Goal: Information Seeking & Learning: Find specific fact

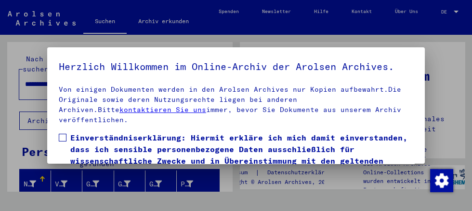
scroll to position [221, 0]
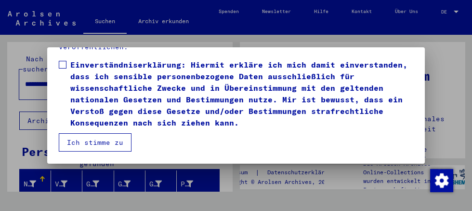
click at [64, 62] on span at bounding box center [63, 65] width 8 height 8
click at [118, 145] on button "Ich stimme zu" at bounding box center [95, 142] width 73 height 18
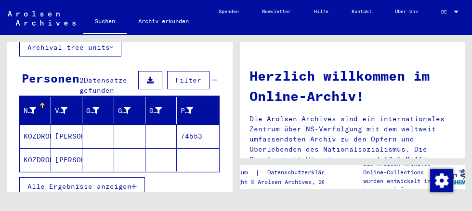
scroll to position [74, 0]
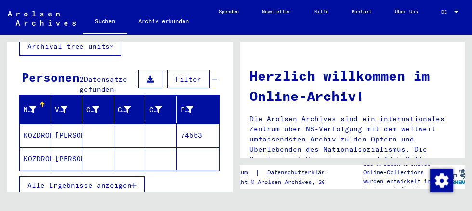
click at [188, 170] on mat-cell at bounding box center [198, 158] width 42 height 23
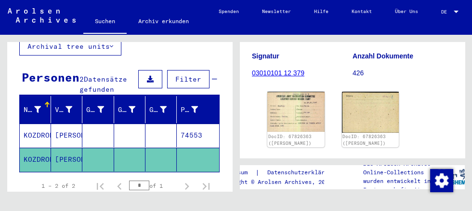
scroll to position [156, 0]
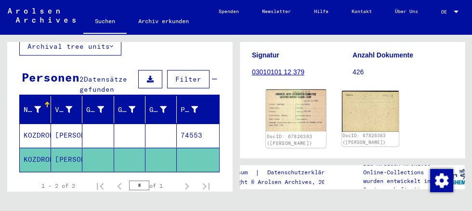
click at [312, 131] on img at bounding box center [296, 110] width 60 height 42
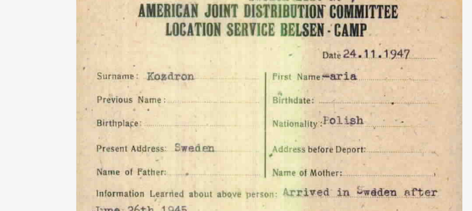
click at [309, 73] on img at bounding box center [236, 81] width 312 height 115
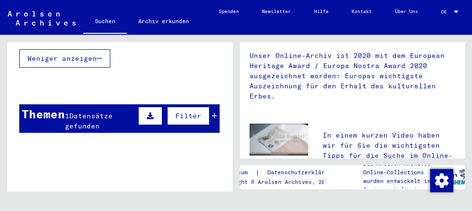
scroll to position [233, 0]
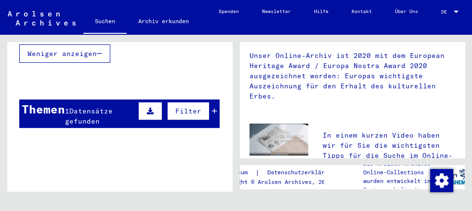
click at [106, 126] on div "1 Datensätze gefunden" at bounding box center [100, 116] width 71 height 20
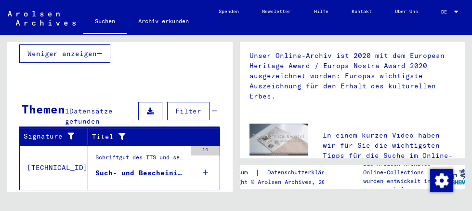
click at [165, 178] on div "Such- und Bescheinigungsvorgang Nr. 1.345.768 für [PERSON_NAME] geboren [DEMOGR…" at bounding box center [140, 173] width 91 height 10
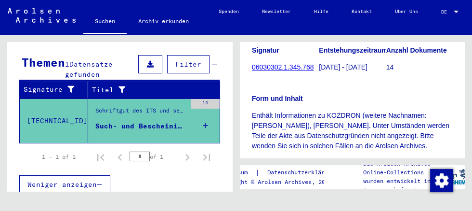
scroll to position [164, 0]
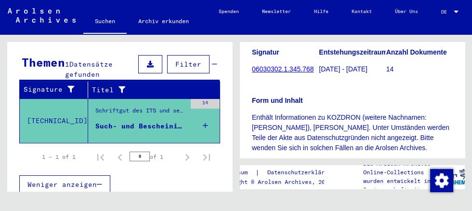
click at [298, 73] on link "06030302.1.345.768" at bounding box center [283, 69] width 62 height 8
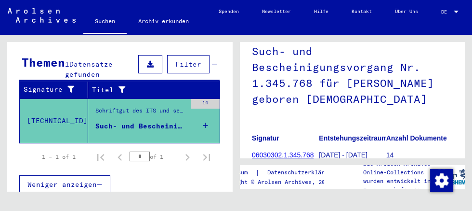
scroll to position [76, 0]
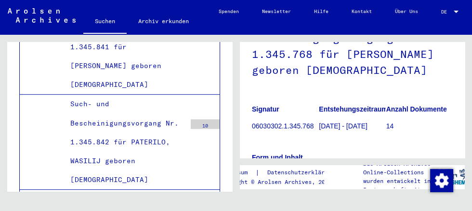
scroll to position [109, 0]
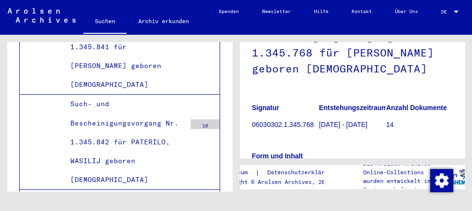
click at [346, 130] on p "[DATE] - [DATE]" at bounding box center [352, 124] width 66 height 10
click at [336, 130] on p "[DATE] - [DATE]" at bounding box center [352, 124] width 66 height 10
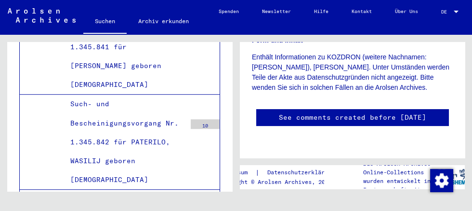
scroll to position [275, 0]
click at [421, 122] on link "See comments created before [DATE]" at bounding box center [352, 117] width 147 height 10
